Goal: Task Accomplishment & Management: Use online tool/utility

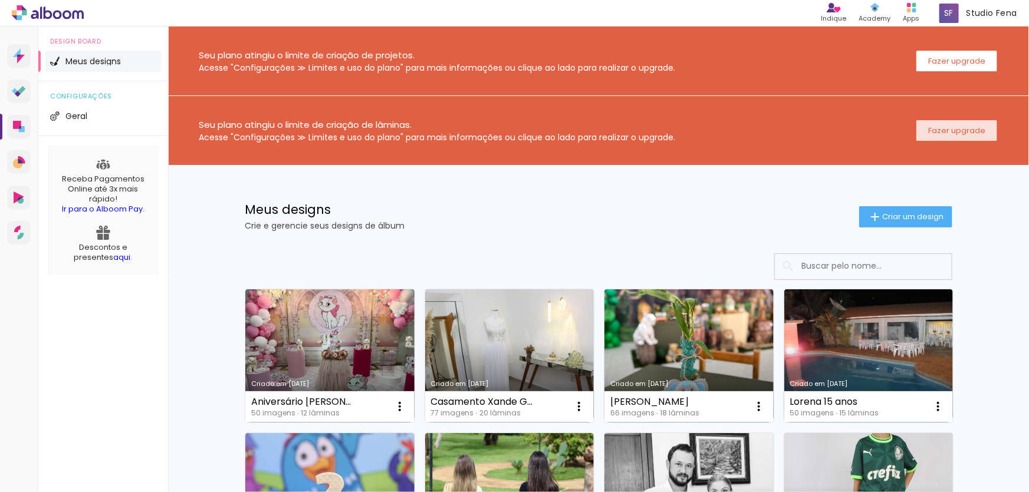
click at [0, 0] on slot "Fazer upgrade" at bounding box center [0, 0] width 0 height 0
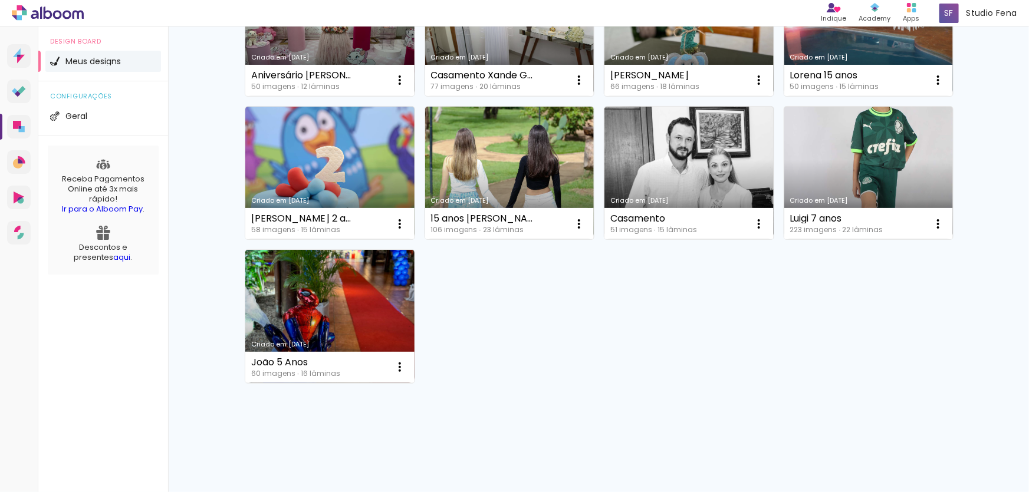
scroll to position [59, 0]
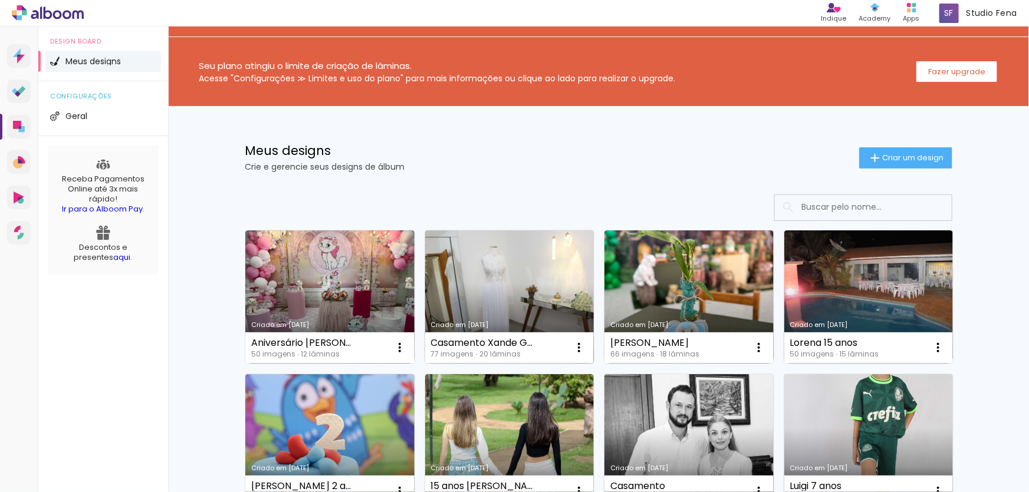
click at [516, 299] on link "Criado em [DATE]" at bounding box center [509, 296] width 169 height 133
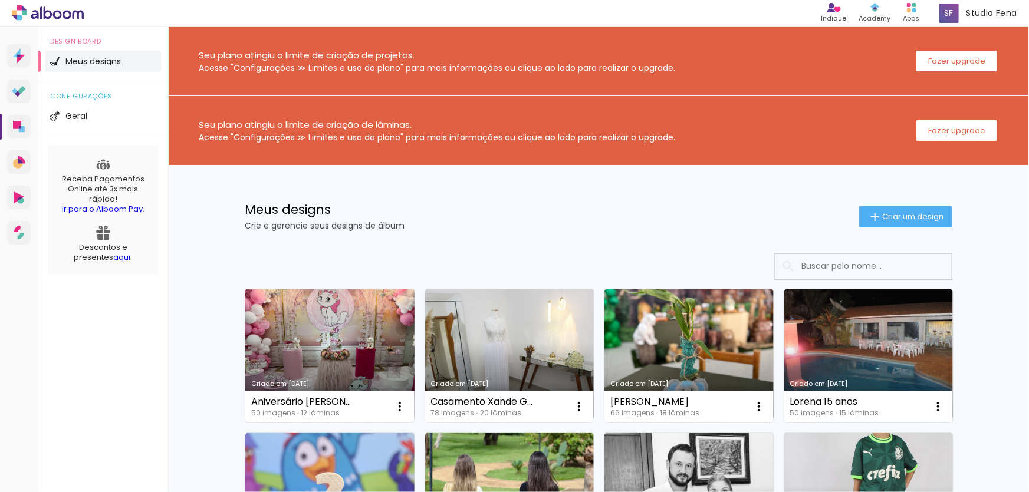
click at [338, 340] on link "Criado em [DATE]" at bounding box center [329, 355] width 169 height 133
